Goal: Complete application form

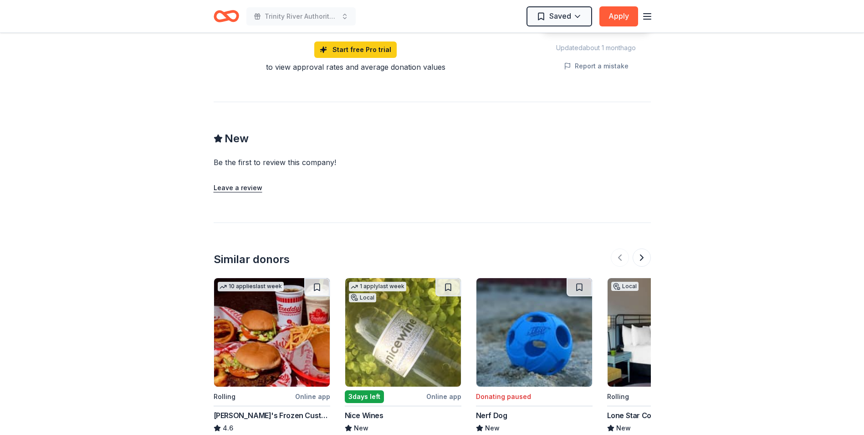
scroll to position [804, 0]
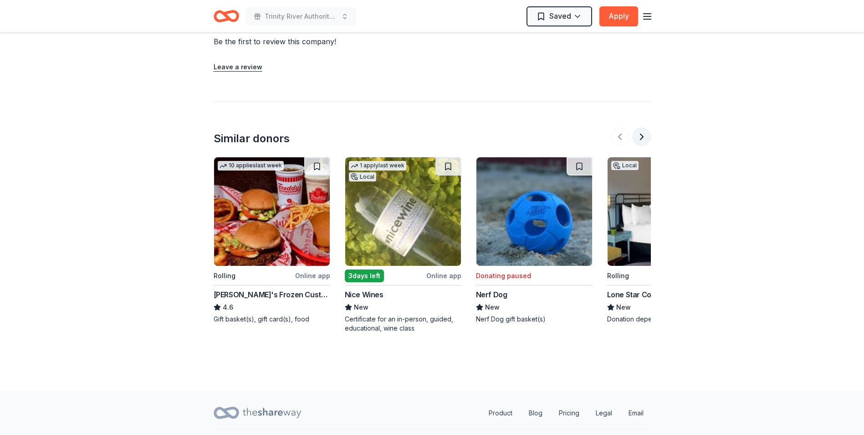
click at [643, 128] on button at bounding box center [642, 137] width 18 height 18
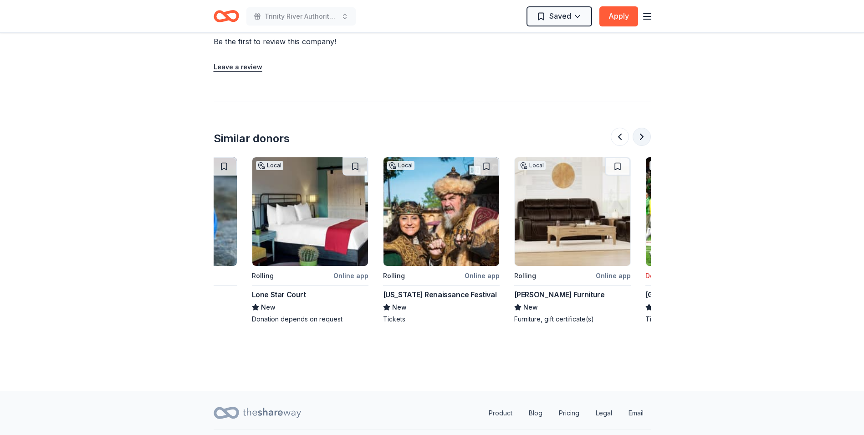
scroll to position [0, 394]
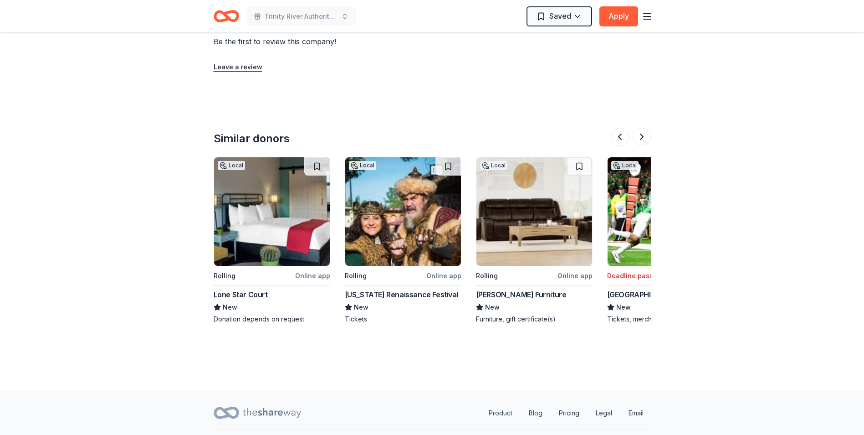
click at [246, 194] on img at bounding box center [272, 211] width 116 height 108
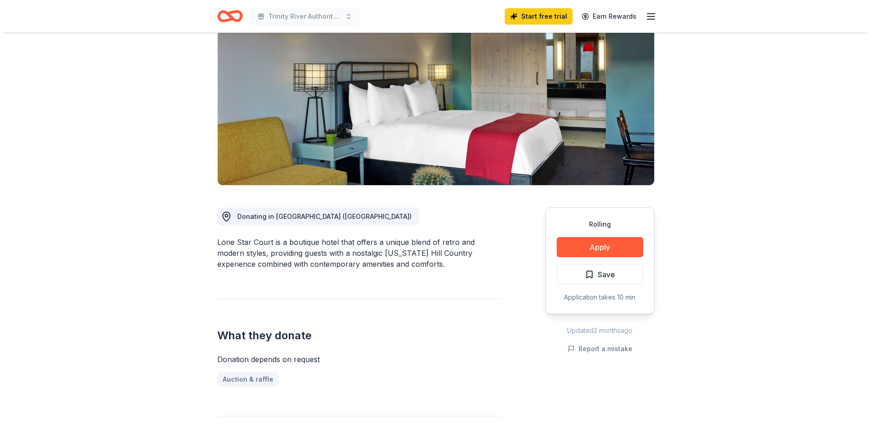
scroll to position [91, 0]
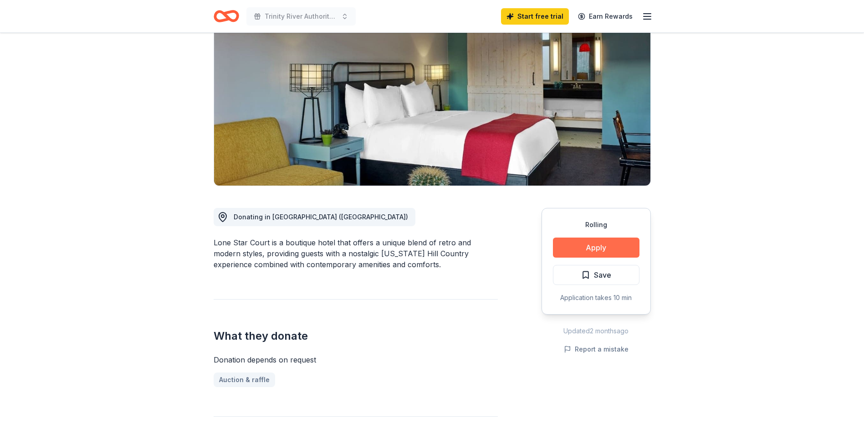
click at [617, 246] on button "Apply" at bounding box center [596, 247] width 87 height 20
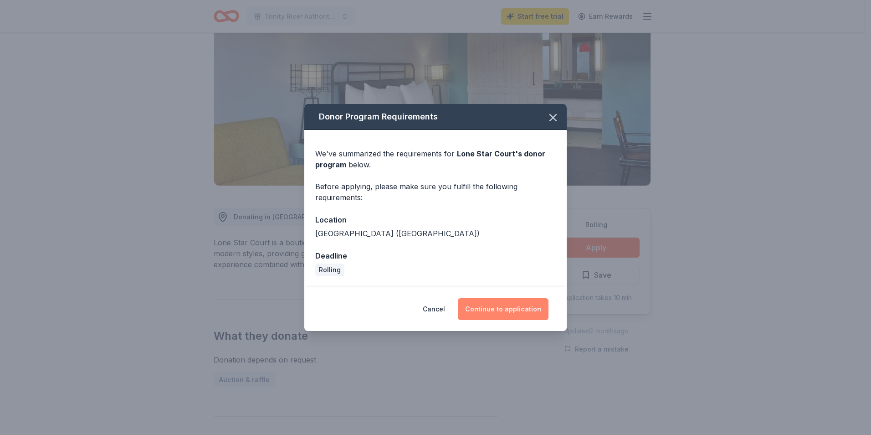
click at [490, 307] on button "Continue to application" at bounding box center [503, 309] width 91 height 22
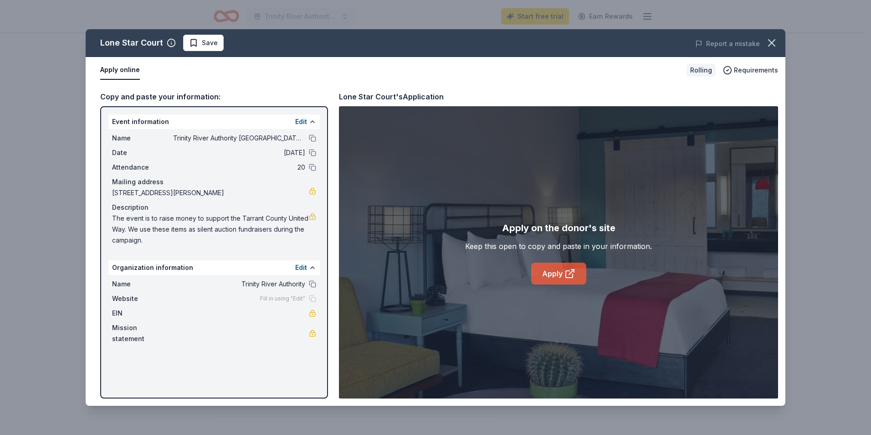
click at [556, 275] on link "Apply" at bounding box center [558, 273] width 55 height 22
